Goal: Information Seeking & Learning: Learn about a topic

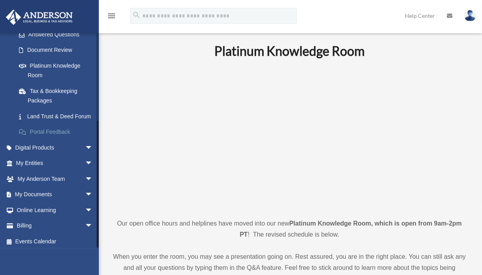
scroll to position [146, 0]
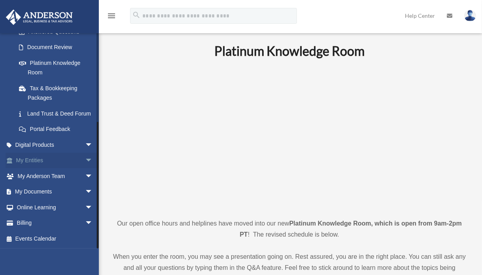
click at [87, 159] on span "arrow_drop_down" at bounding box center [93, 161] width 16 height 16
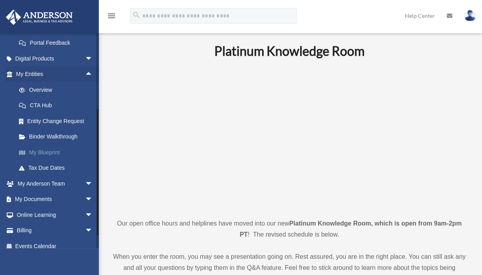
scroll to position [225, 0]
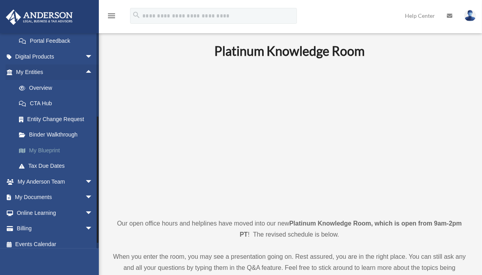
click at [43, 157] on link "My Blueprint" at bounding box center [58, 150] width 94 height 16
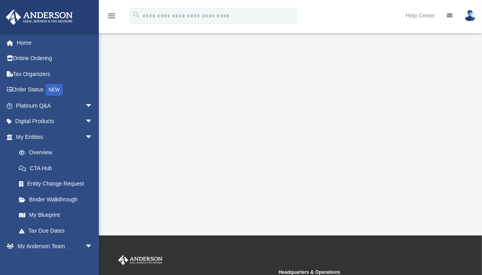
scroll to position [158, 0]
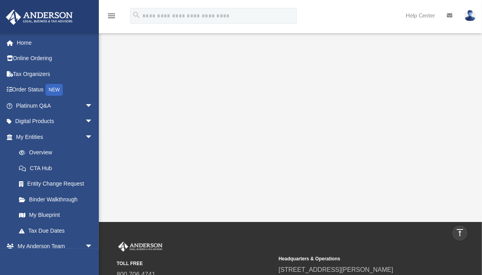
drag, startPoint x: 296, startPoint y: 218, endPoint x: 466, endPoint y: 202, distance: 170.9
click at [356, 275] on html "X Get a chance to win 6 months of Platinum for free just by filling out this su…" at bounding box center [241, 102] width 482 height 521
click at [442, 215] on div "App bob.apples@andersonadvisors.com Sign Out bob.apples@andersonadvisors.com Ho…" at bounding box center [241, 32] width 482 height 380
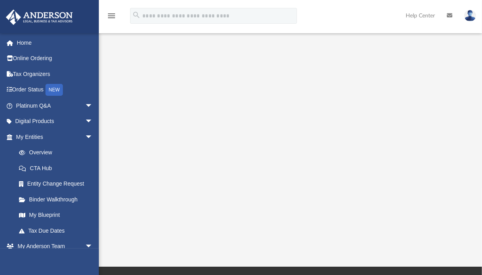
scroll to position [123, 0]
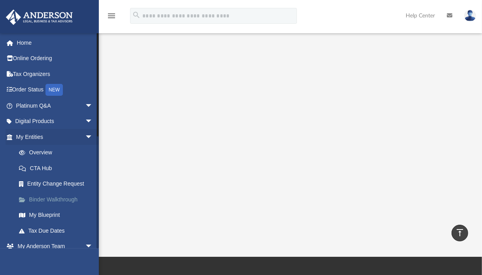
click at [58, 199] on link "Binder Walkthrough" at bounding box center [58, 199] width 94 height 16
click at [53, 213] on link "My Blueprint" at bounding box center [58, 215] width 94 height 16
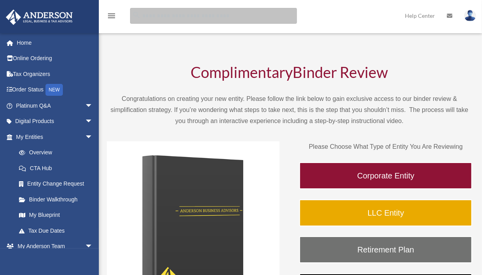
click at [157, 17] on input "search" at bounding box center [213, 16] width 167 height 16
type input "*********"
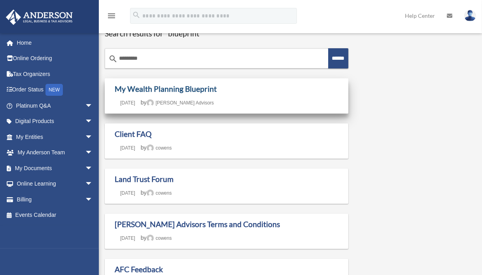
click at [201, 91] on link "My Wealth Planning Blueprint" at bounding box center [166, 88] width 102 height 9
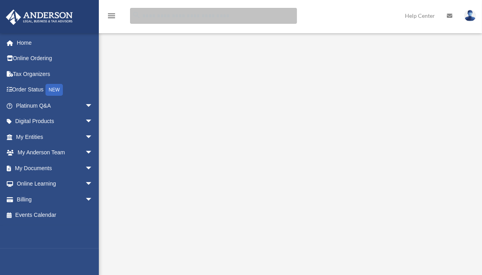
click at [148, 15] on input "search" at bounding box center [213, 16] width 167 height 16
type input "*********"
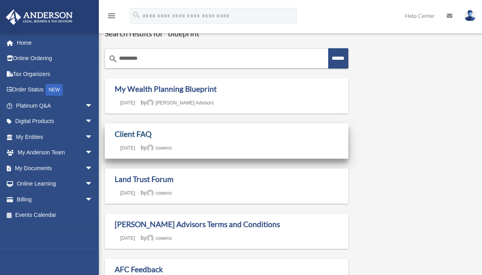
click at [149, 135] on link "Client FAQ" at bounding box center [133, 133] width 37 height 9
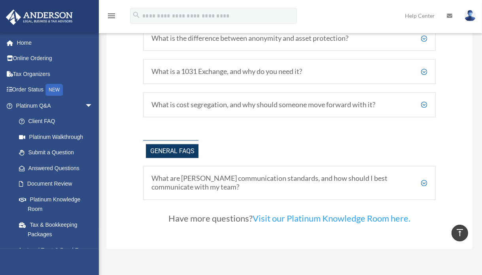
scroll to position [1503, 0]
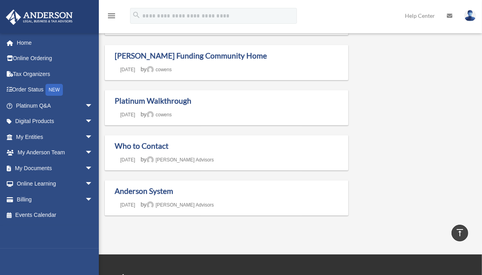
scroll to position [277, 0]
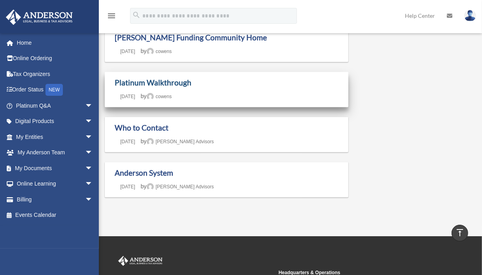
click at [150, 82] on link "Platinum Walkthrough" at bounding box center [153, 82] width 77 height 9
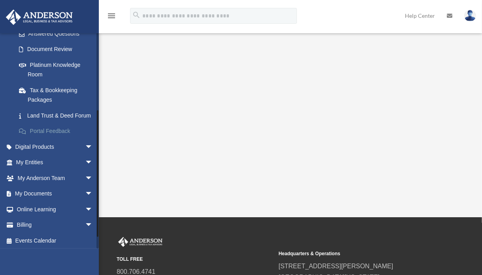
scroll to position [146, 0]
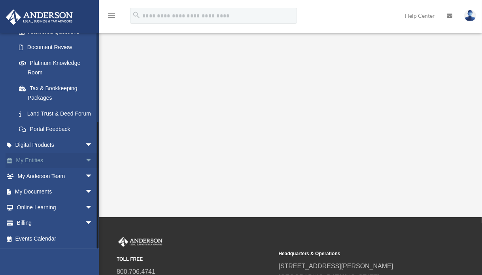
click at [85, 160] on span "arrow_drop_down" at bounding box center [93, 161] width 16 height 16
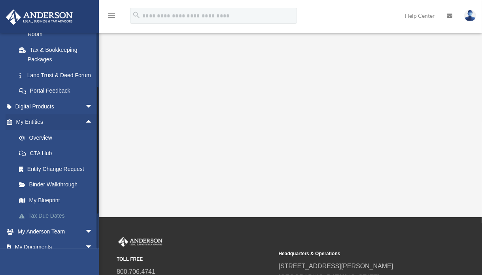
scroll to position [185, 0]
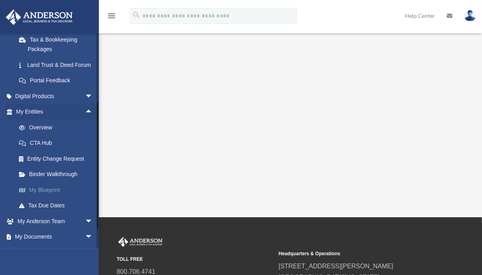
click at [56, 197] on link "My Blueprint" at bounding box center [58, 190] width 94 height 16
